Goal: Task Accomplishment & Management: Complete application form

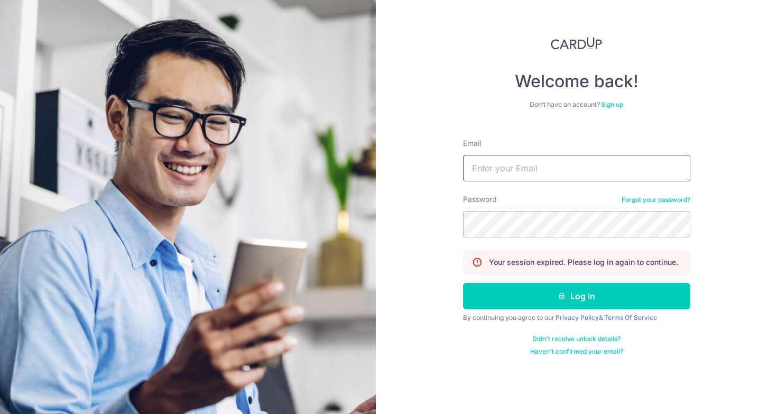
click at [524, 167] on input "Email" at bounding box center [576, 168] width 227 height 26
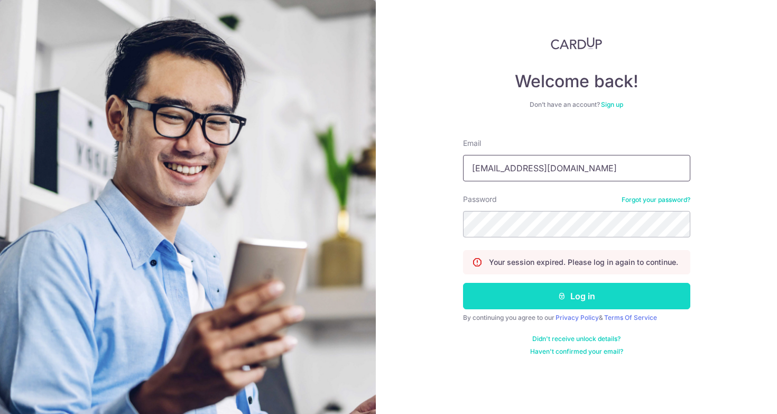
type input "[EMAIL_ADDRESS][DOMAIN_NAME]"
click at [567, 294] on button "Log in" at bounding box center [576, 296] width 227 height 26
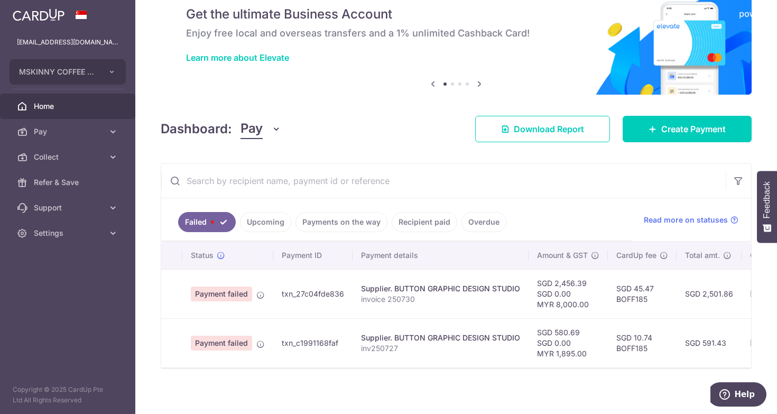
scroll to position [45, 0]
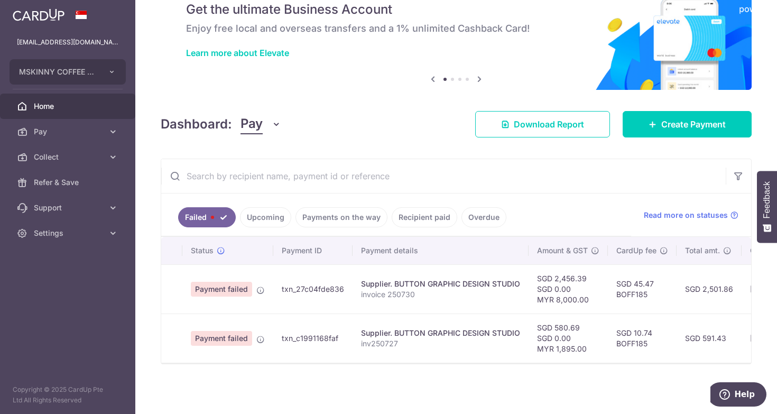
click at [261, 213] on link "Upcoming" at bounding box center [265, 217] width 51 height 20
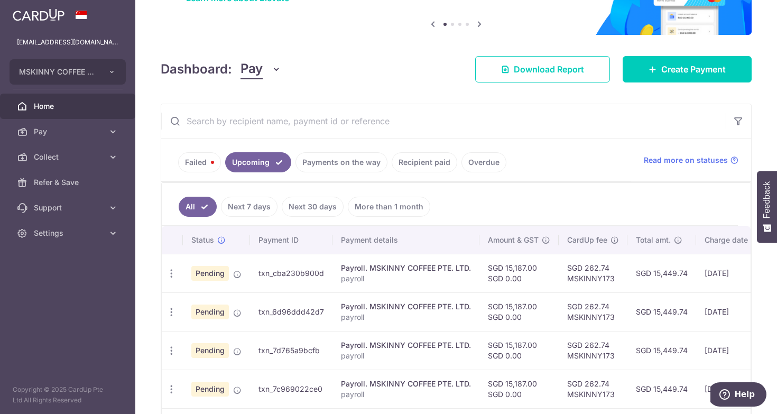
scroll to position [0, 0]
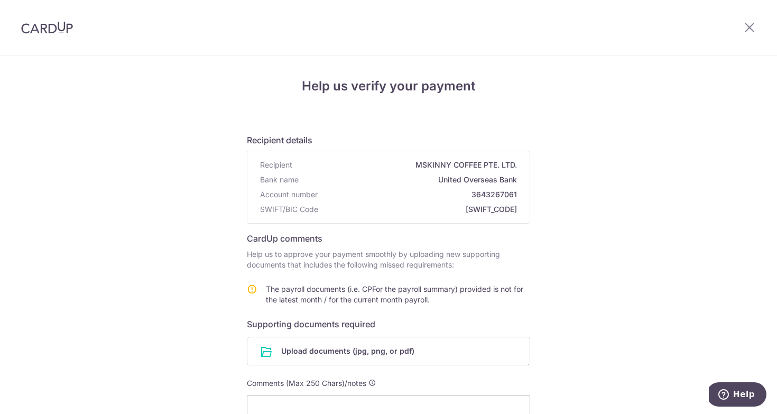
scroll to position [88, 0]
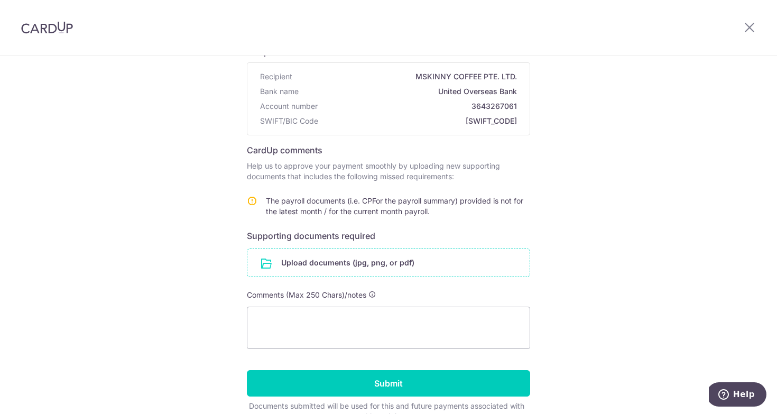
click at [355, 266] on input "file" at bounding box center [388, 262] width 282 height 27
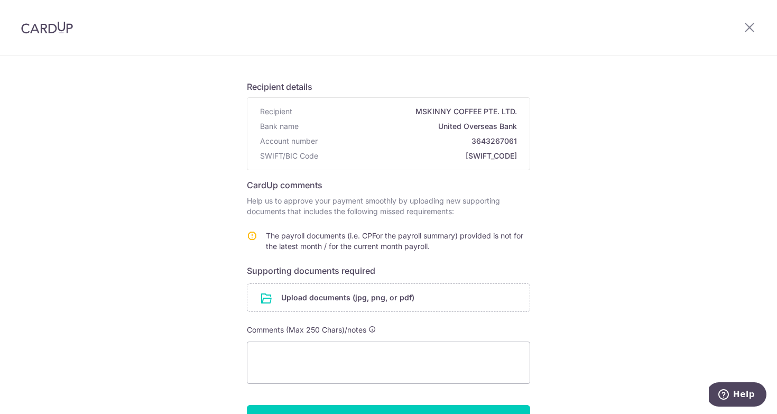
scroll to position [50, 0]
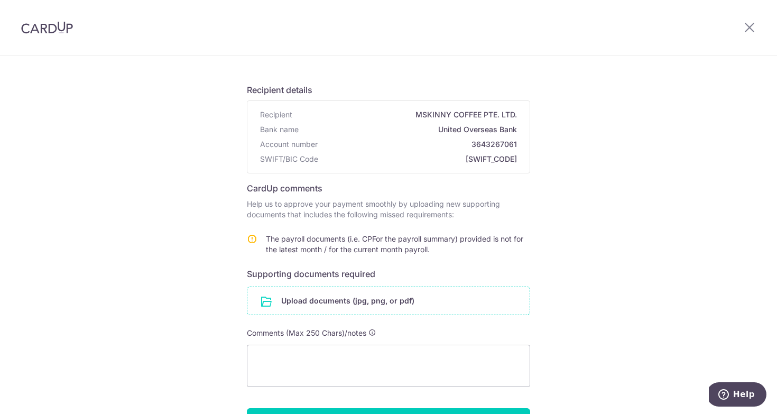
click at [375, 296] on input "file" at bounding box center [388, 300] width 282 height 27
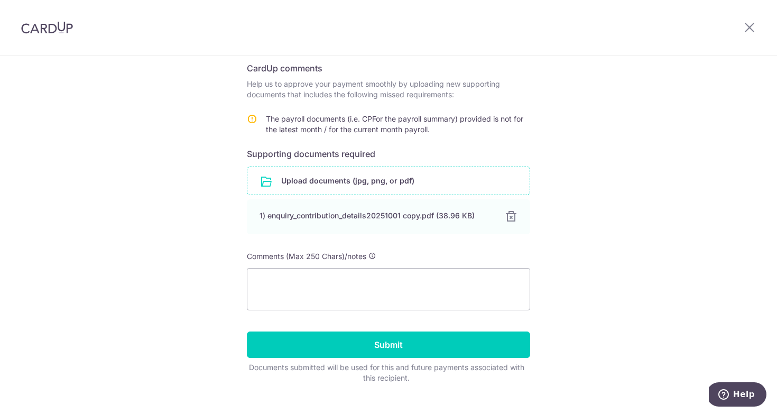
scroll to position [189, 0]
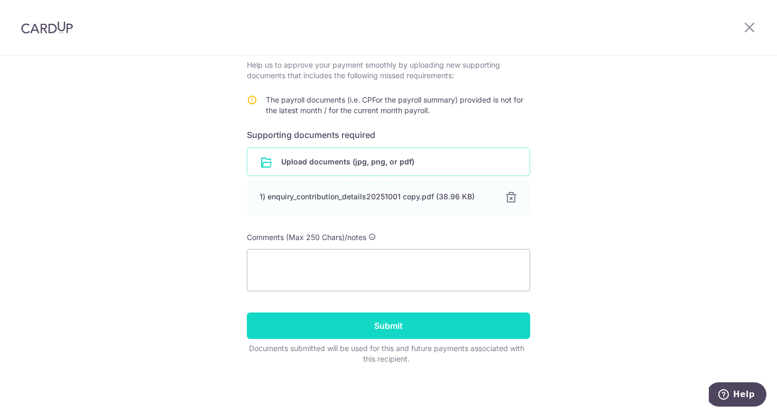
click at [451, 332] on input "Submit" at bounding box center [388, 325] width 283 height 26
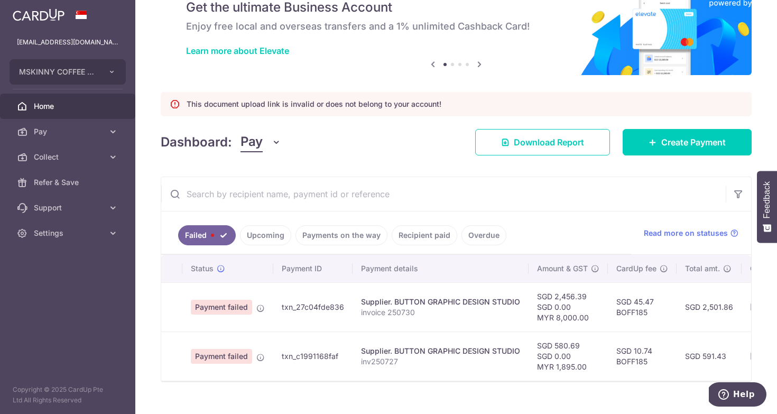
scroll to position [48, 0]
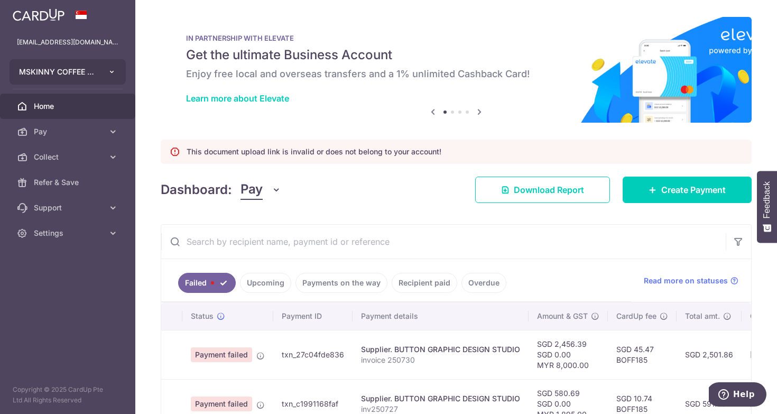
click at [98, 75] on button "MSKINNY COFFEE PTE. LTD." at bounding box center [68, 71] width 116 height 25
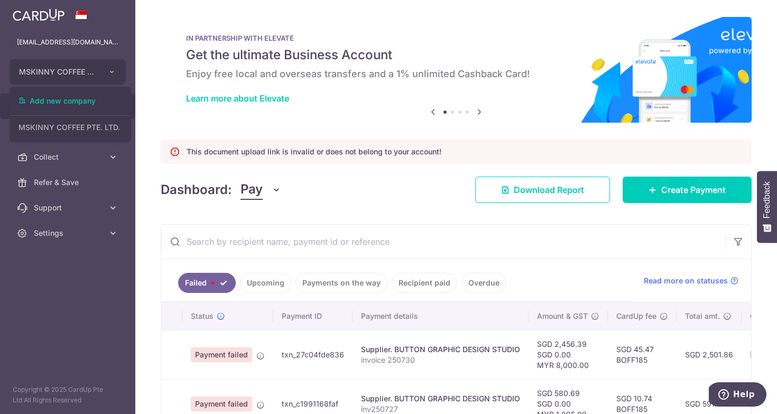
click at [67, 282] on aside "mskinnycoffeesg@gmail.com MSKINNY COFFEE PTE. LTD. Add new company MSKINNY COFF…" at bounding box center [67, 207] width 135 height 414
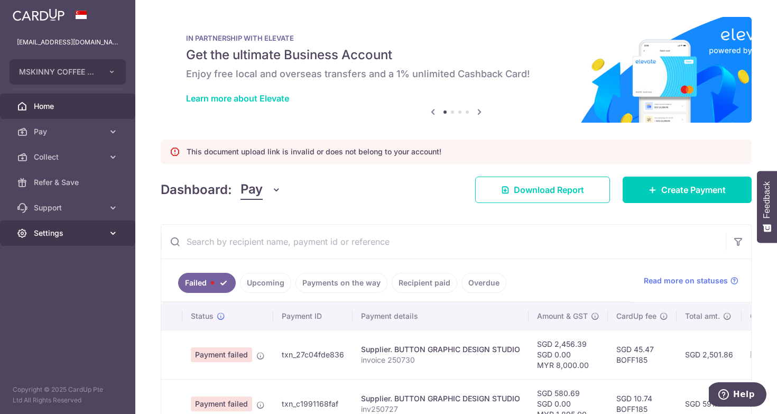
click at [79, 229] on span "Settings" at bounding box center [69, 233] width 70 height 11
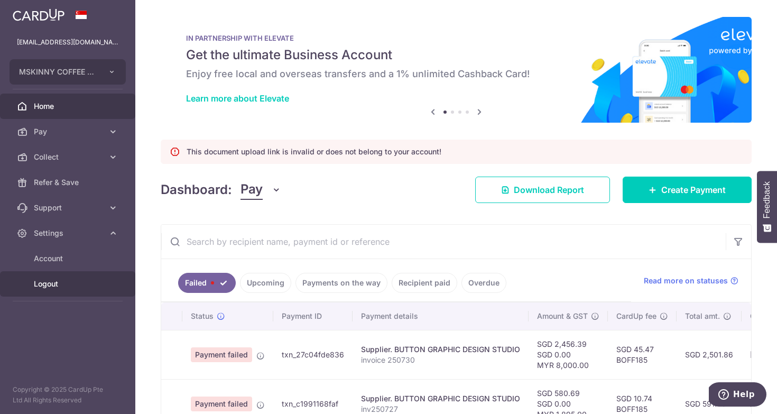
click at [55, 285] on span "Logout" at bounding box center [69, 284] width 70 height 11
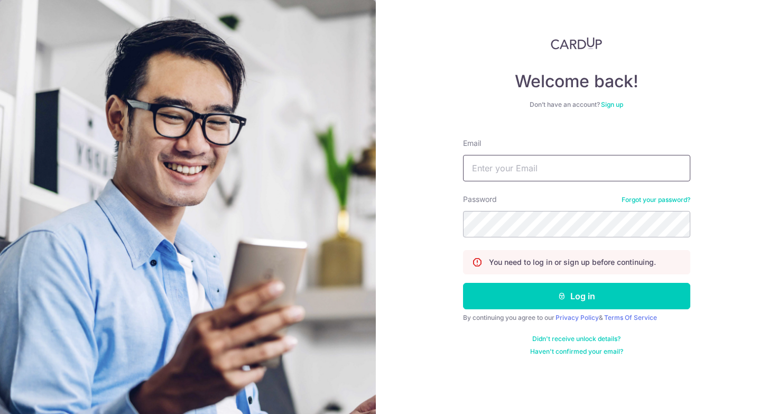
click at [524, 168] on input "Email" at bounding box center [576, 168] width 227 height 26
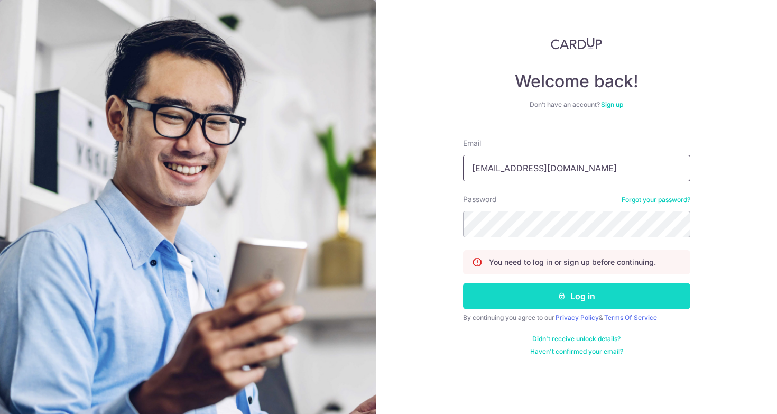
type input "[EMAIL_ADDRESS][DOMAIN_NAME]"
click at [596, 299] on button "Log in" at bounding box center [576, 296] width 227 height 26
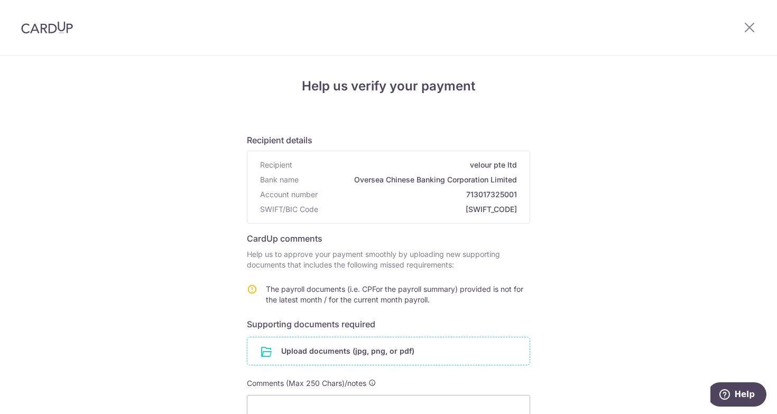
click at [391, 352] on input "file" at bounding box center [388, 350] width 282 height 27
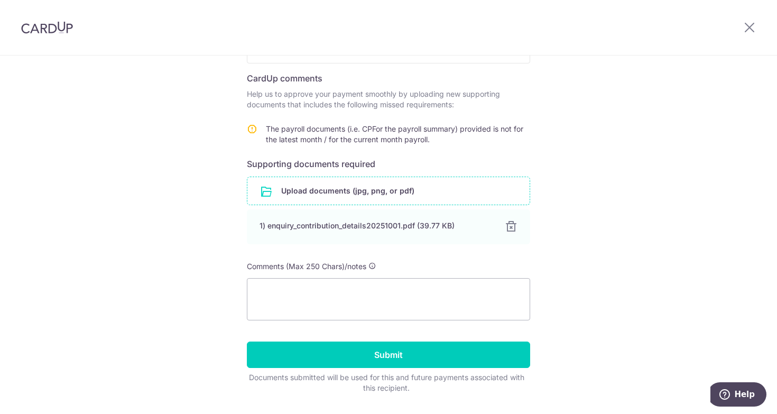
scroll to position [168, 0]
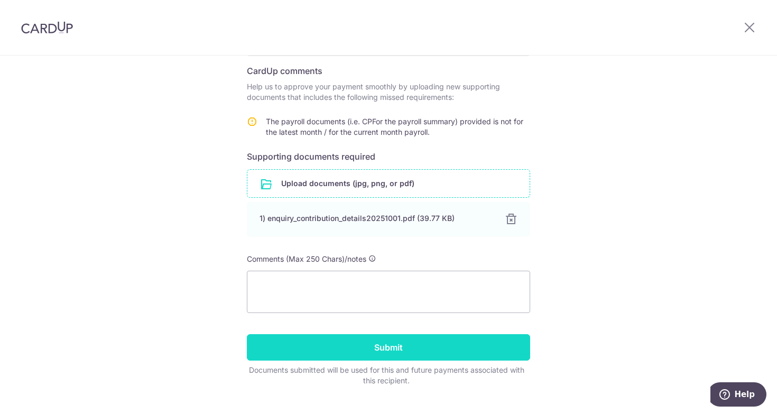
click at [419, 343] on input "Submit" at bounding box center [388, 347] width 283 height 26
